Goal: Check status

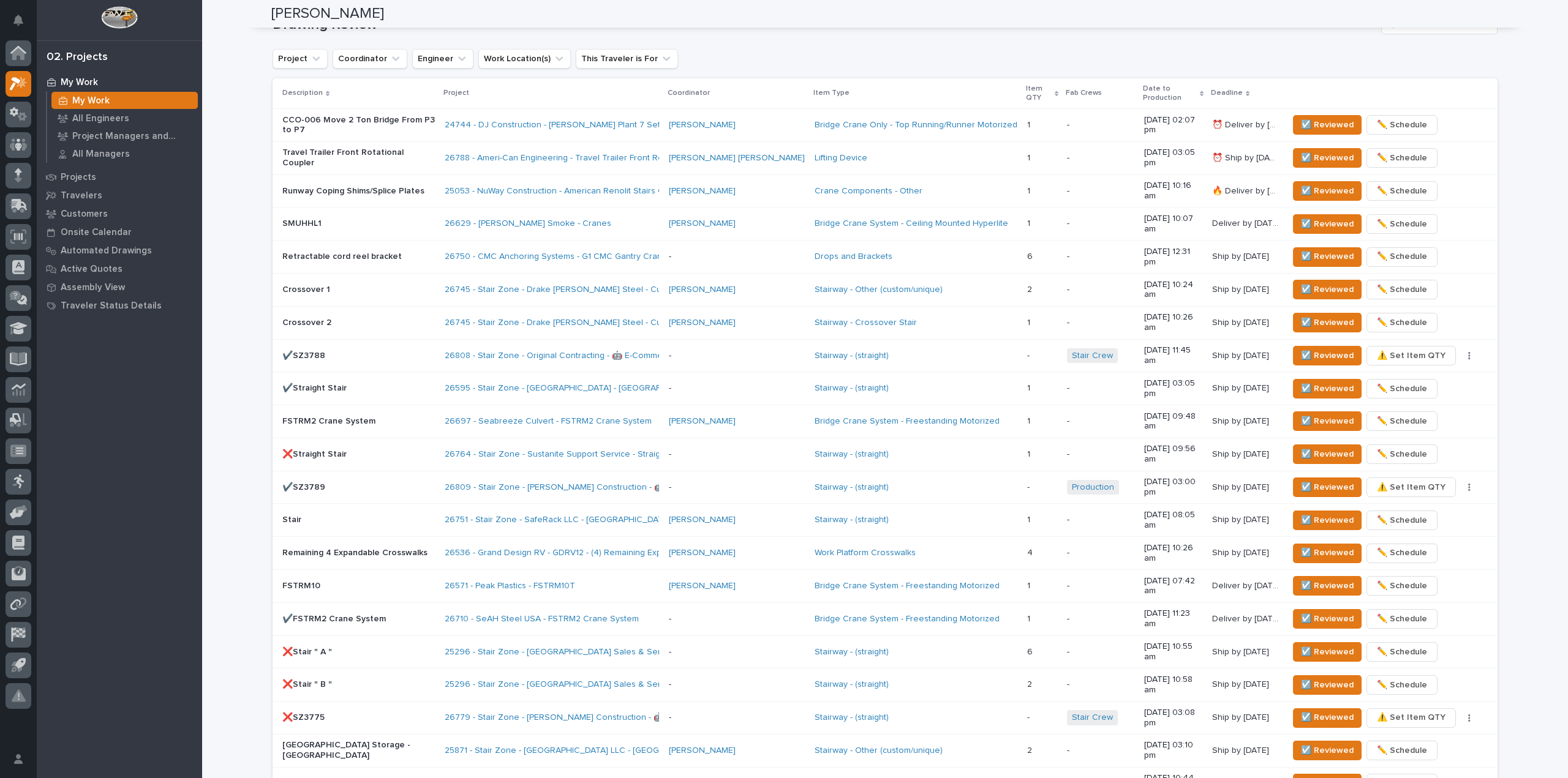
scroll to position [785, 0]
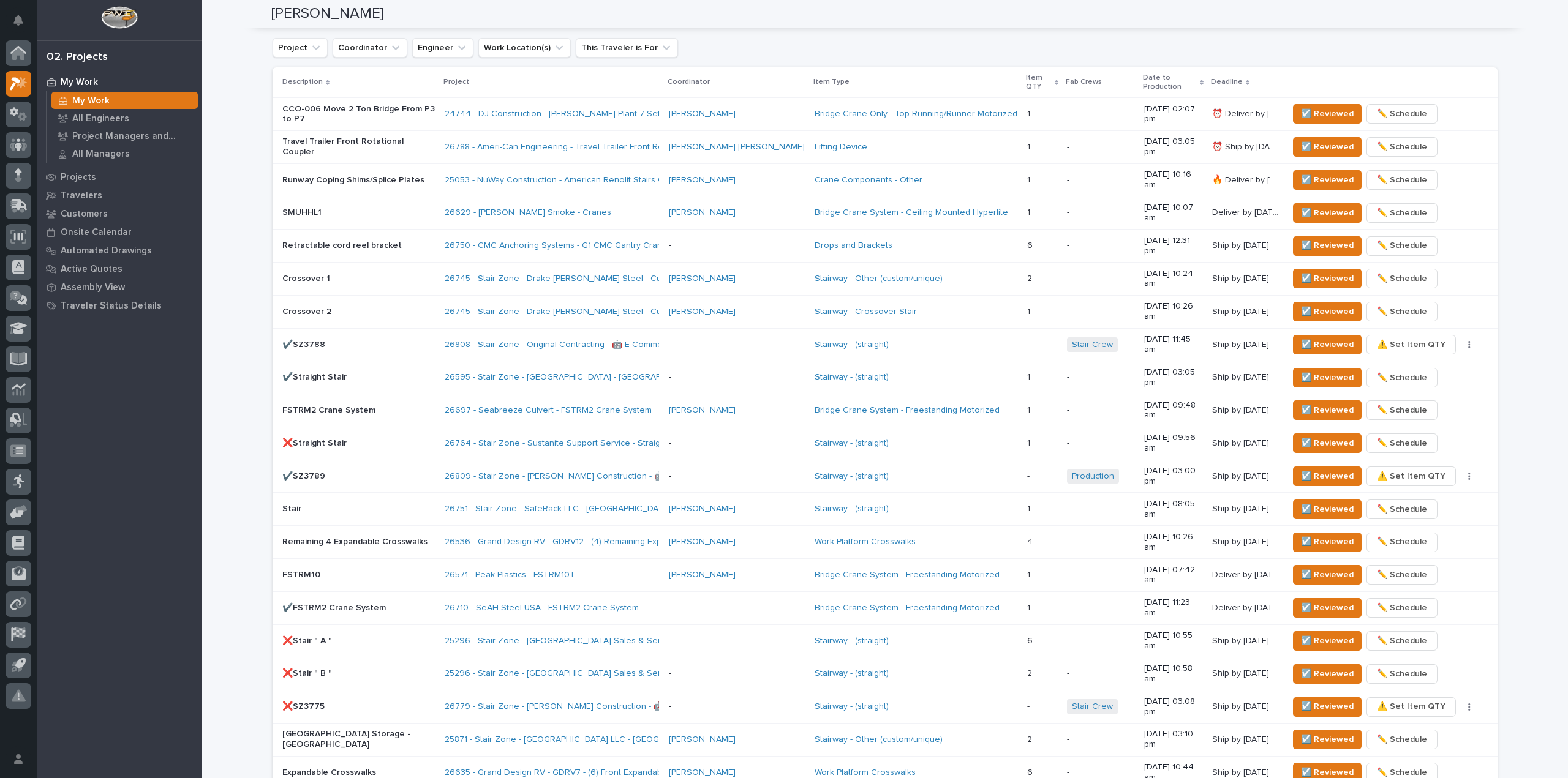
click at [223, 42] on div "**********" at bounding box center [885, 161] width 1366 height 1891
click at [1321, 304] on span "☑️ Reviewed" at bounding box center [1327, 312] width 53 height 15
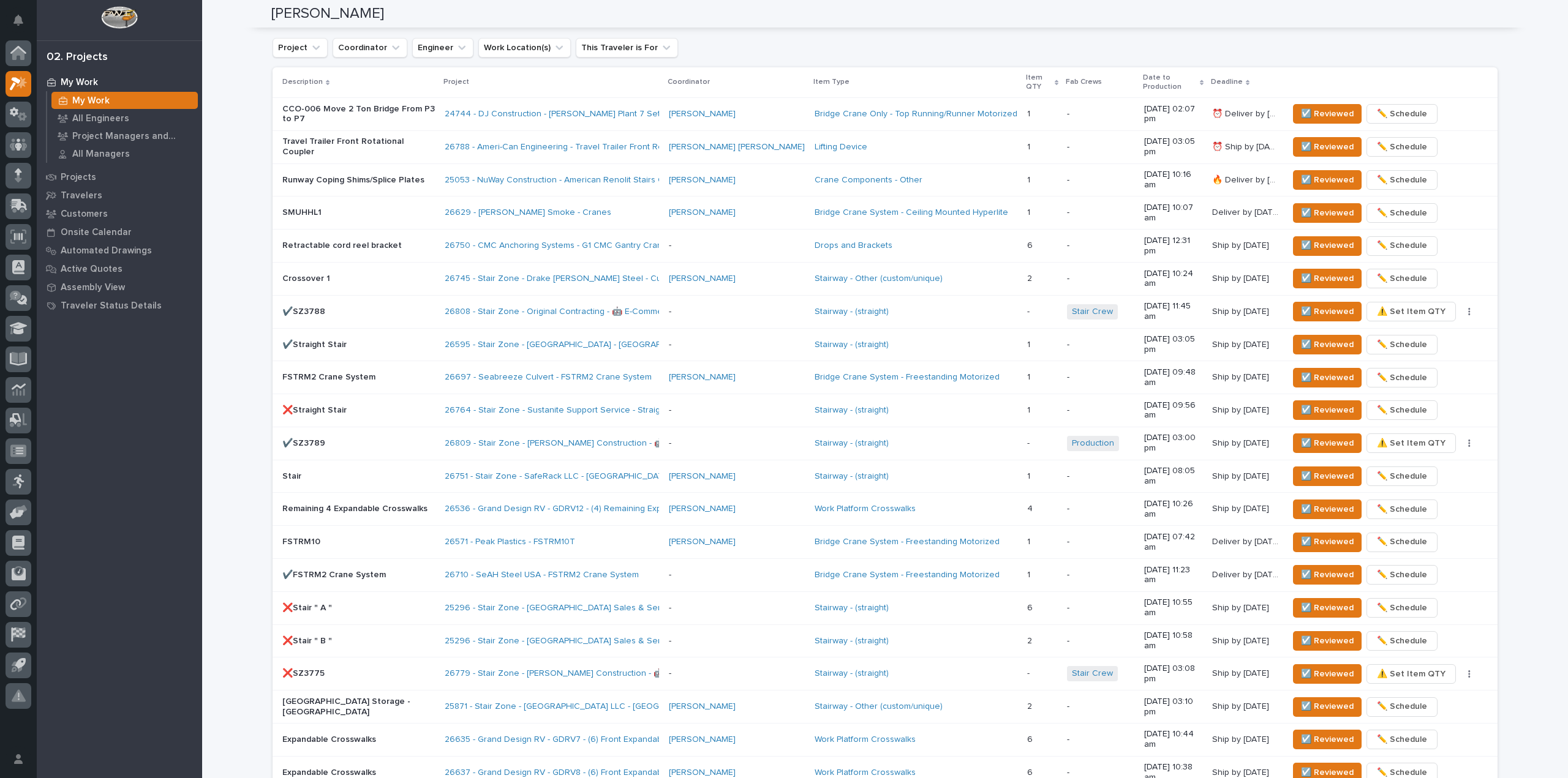
scroll to position [775, 0]
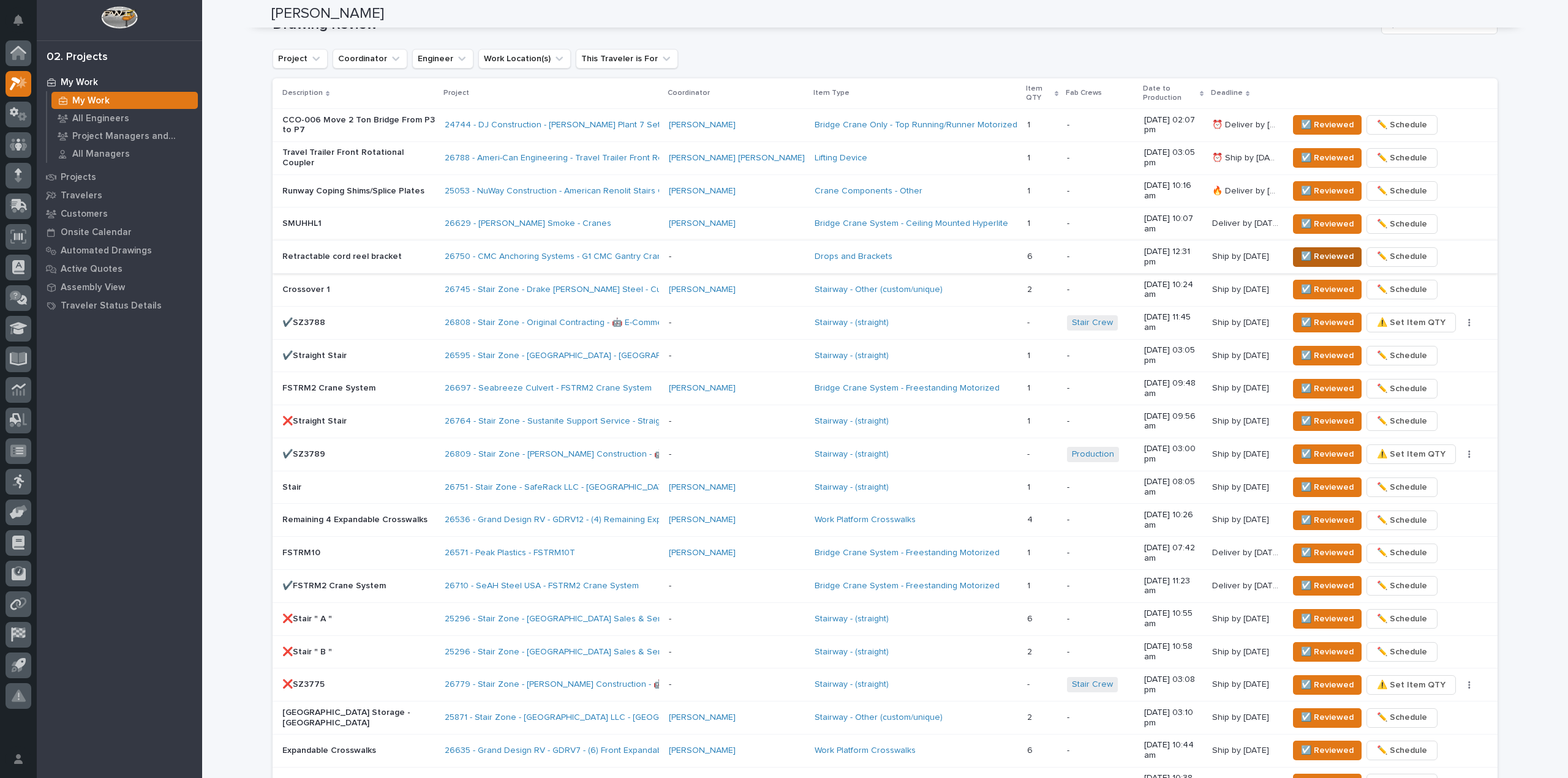
click at [1301, 249] on span "☑️ Reviewed" at bounding box center [1327, 257] width 53 height 15
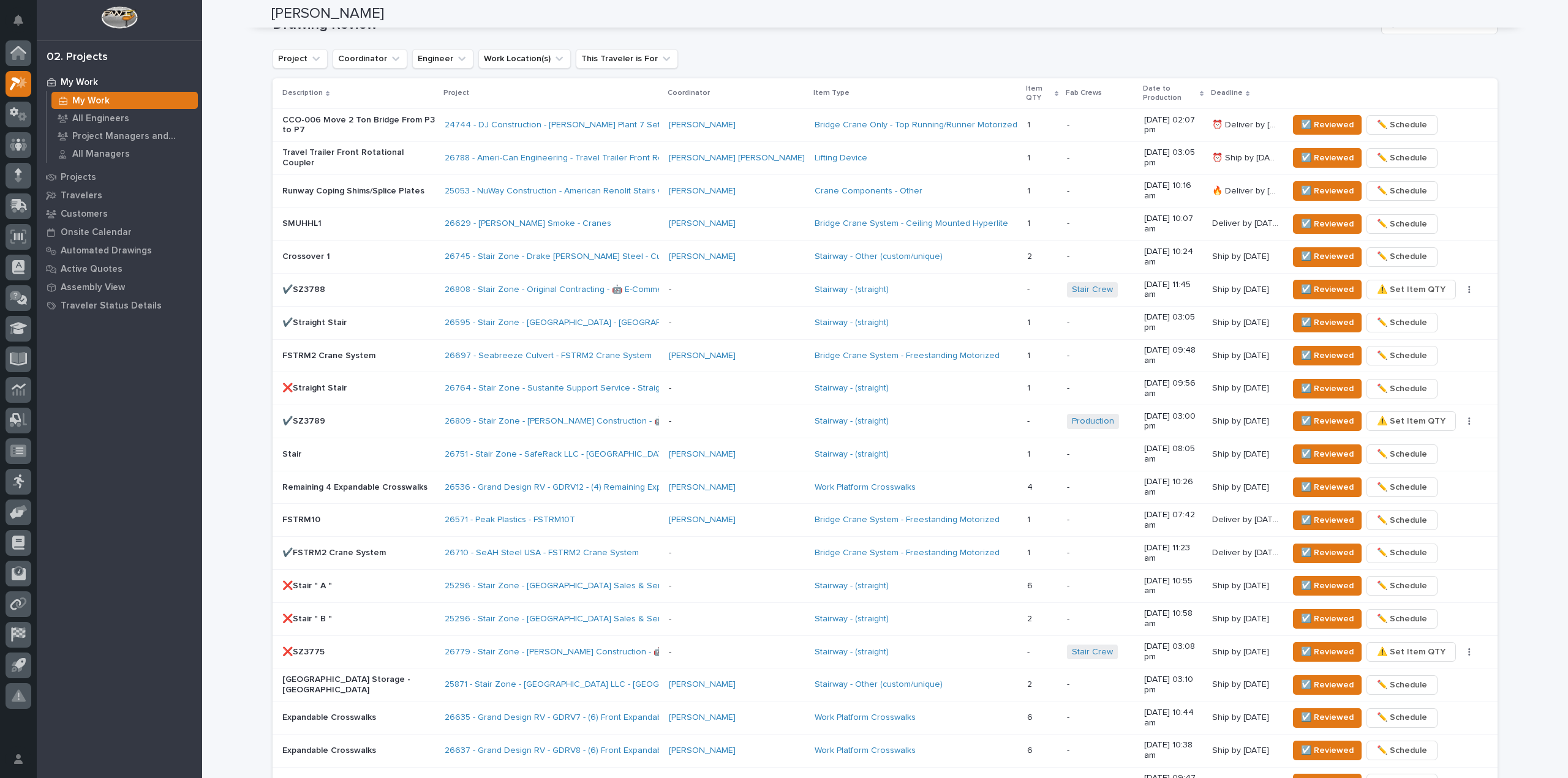
scroll to position [763, 0]
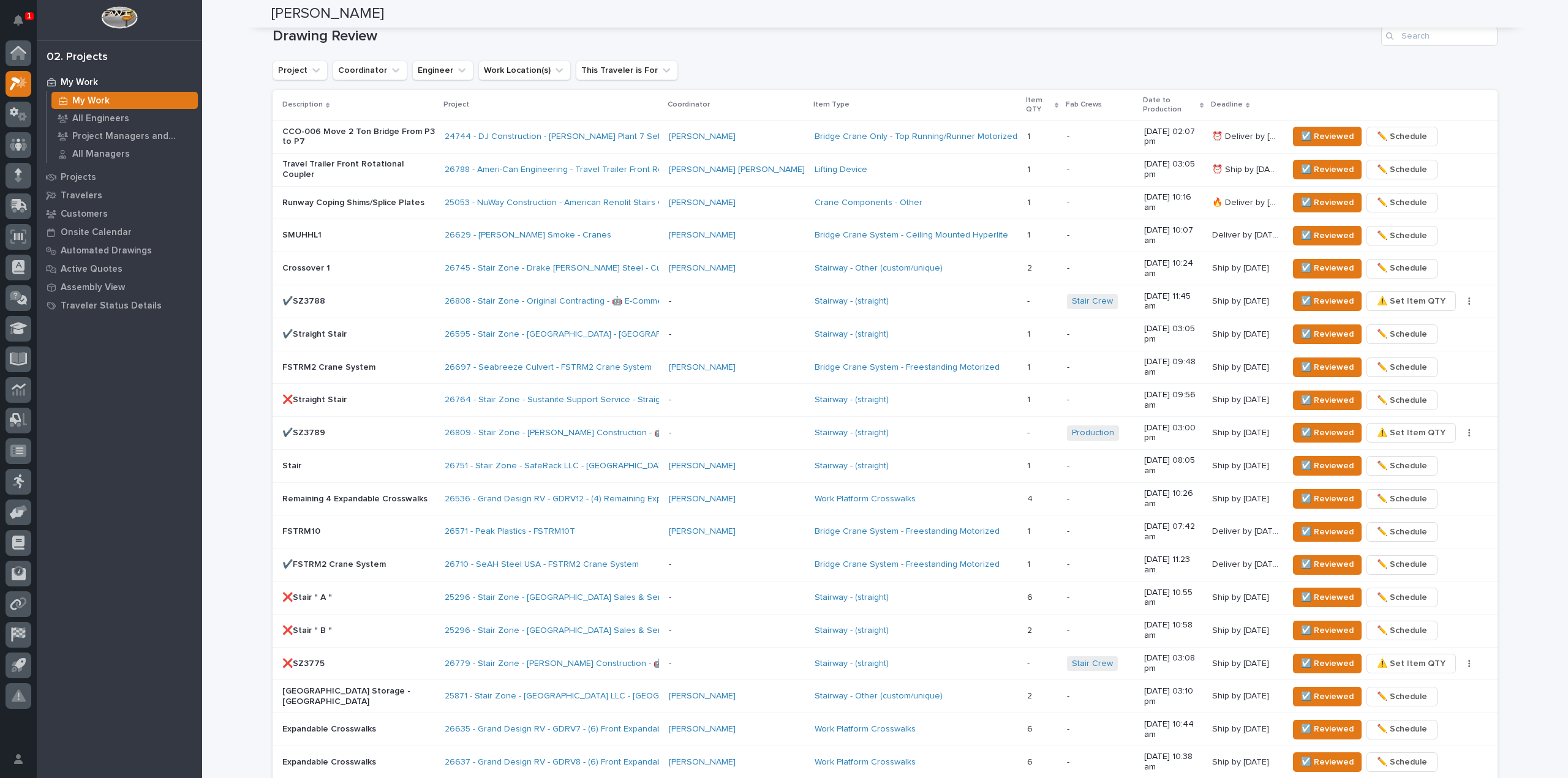
click at [25, 13] on div "1" at bounding box center [30, 16] width 8 height 8
